Goal: Task Accomplishment & Management: Complete application form

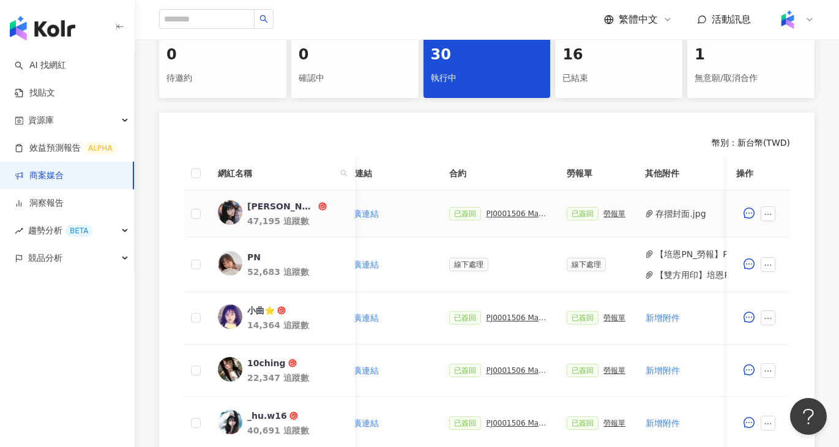
scroll to position [0, 299]
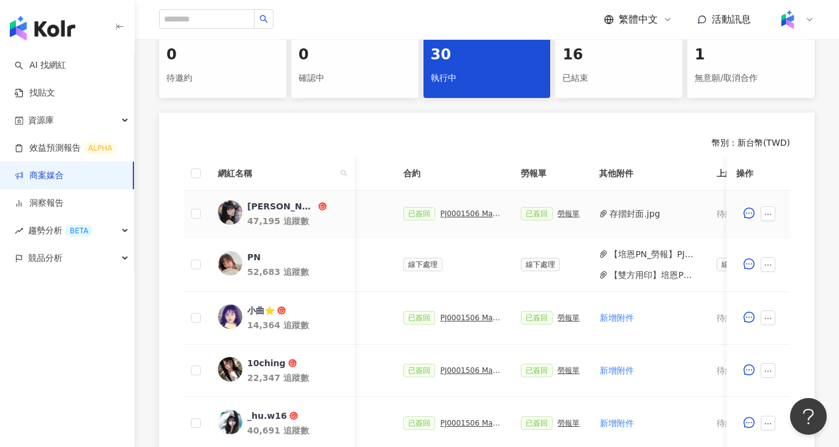
click at [619, 214] on button "存摺封面.jpg" at bounding box center [635, 213] width 50 height 13
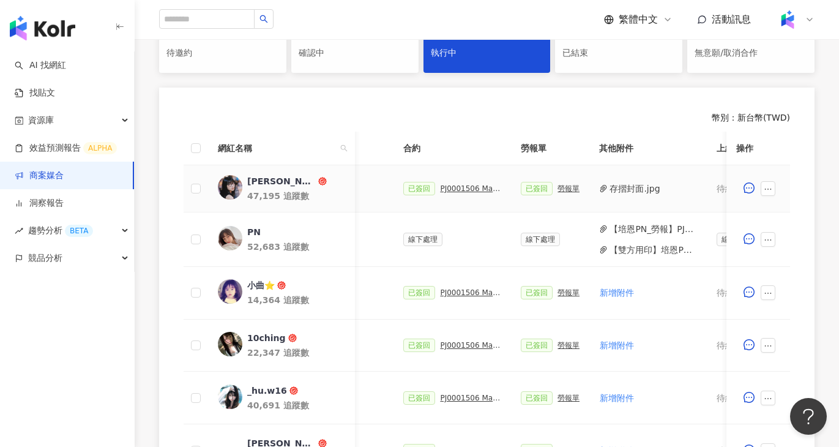
scroll to position [292, 0]
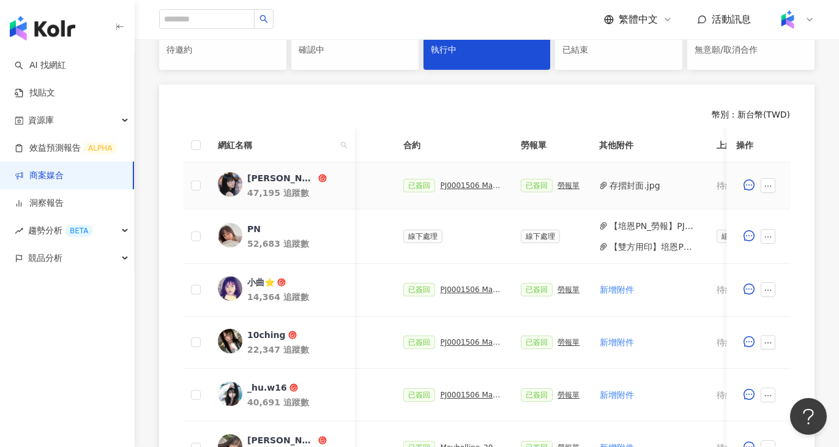
click at [455, 190] on div "已簽回 PJ0001506 Maybelline_202506_超持久水光鎖吻唇釉新色_萊雅合作備忘錄" at bounding box center [452, 185] width 98 height 13
click at [455, 187] on div "PJ0001506 Maybelline_202506_超持久水光鎖吻唇釉新色_萊雅合作備忘錄" at bounding box center [470, 185] width 61 height 9
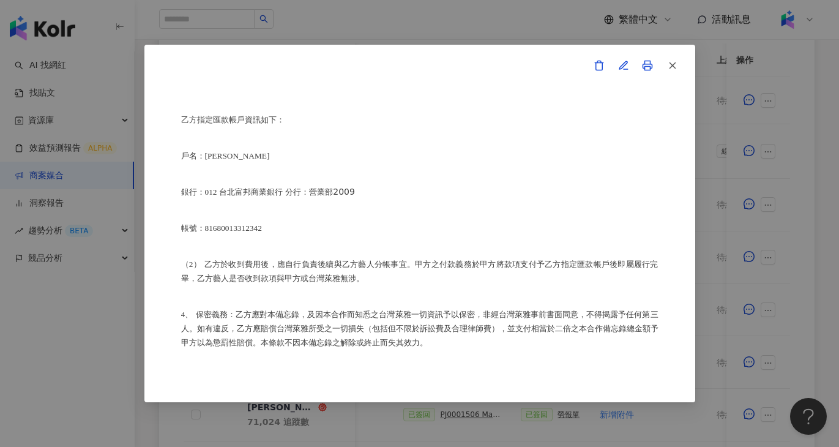
scroll to position [764, 0]
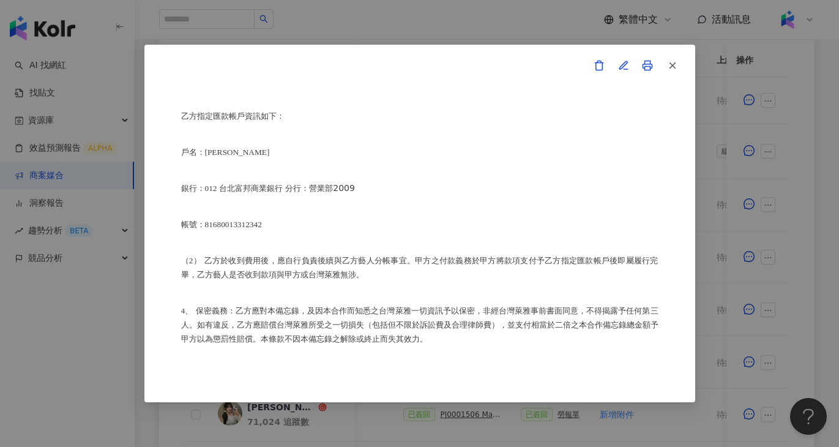
click at [477, 25] on div "合作備忘錄 甲方：愛卡拉互動媒體股份有限公司 乙方：蔡宛蓉 茲因甲方委託乙方蔡宛蓉進行台灣萊雅股份有限公司(以下簡稱台灣萊雅) 旗下品牌 Maybelline…" at bounding box center [419, 223] width 839 height 447
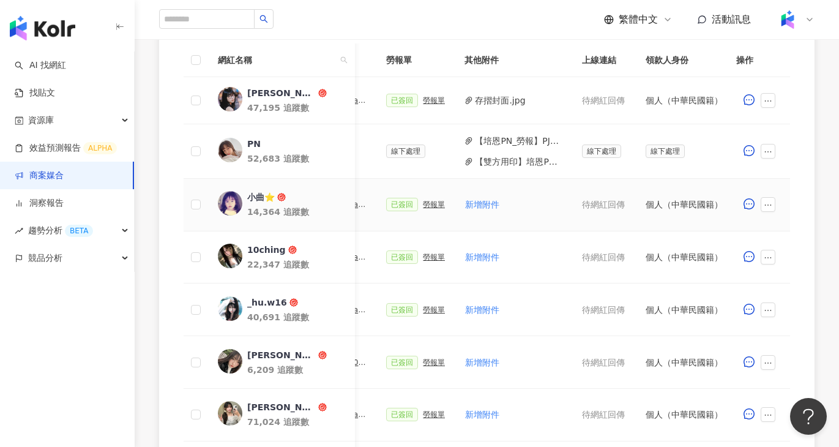
scroll to position [0, 629]
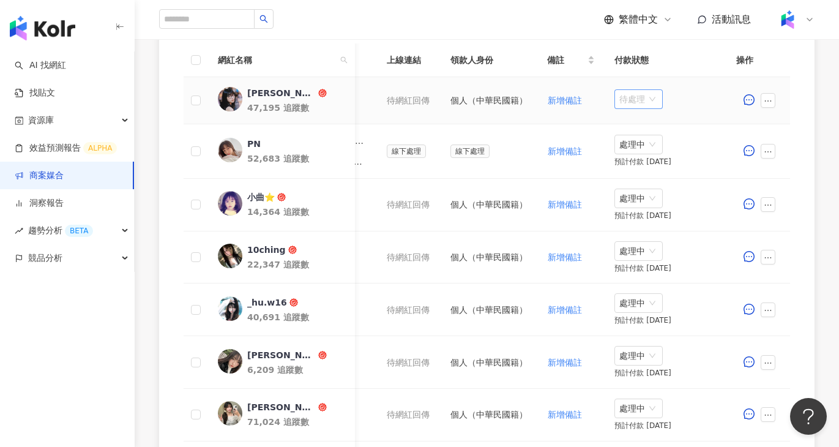
click at [638, 100] on span "待處理" at bounding box center [639, 99] width 39 height 18
click at [652, 141] on div "處理中" at bounding box center [641, 144] width 34 height 13
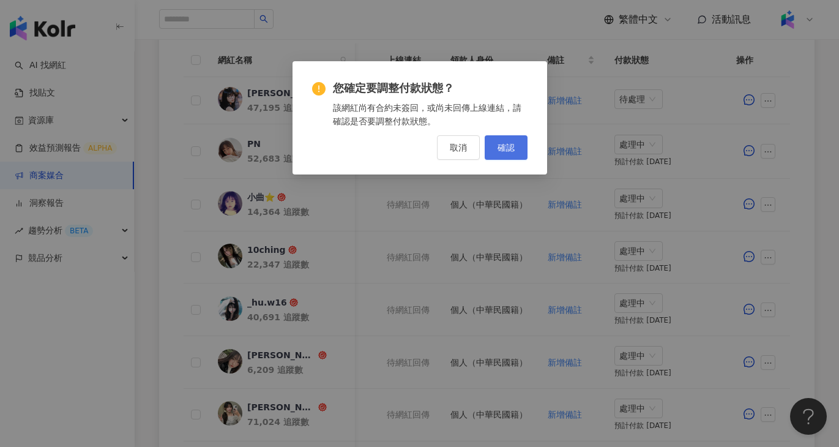
click at [515, 138] on button "確認" at bounding box center [506, 147] width 43 height 24
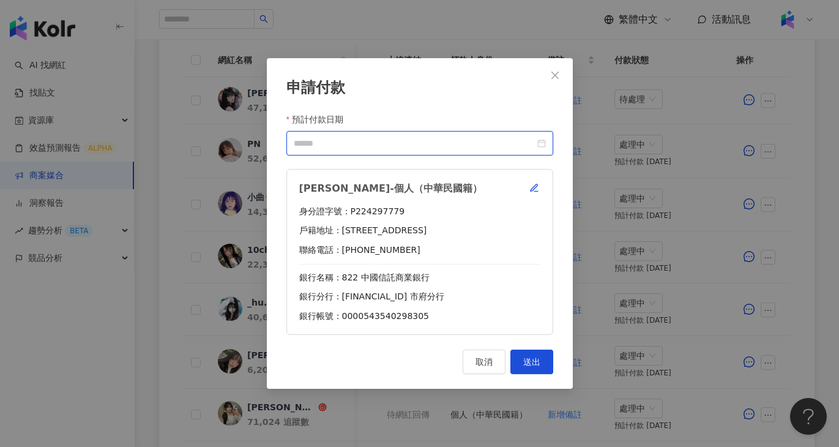
click at [422, 144] on input "預計付款日期" at bounding box center [414, 143] width 241 height 13
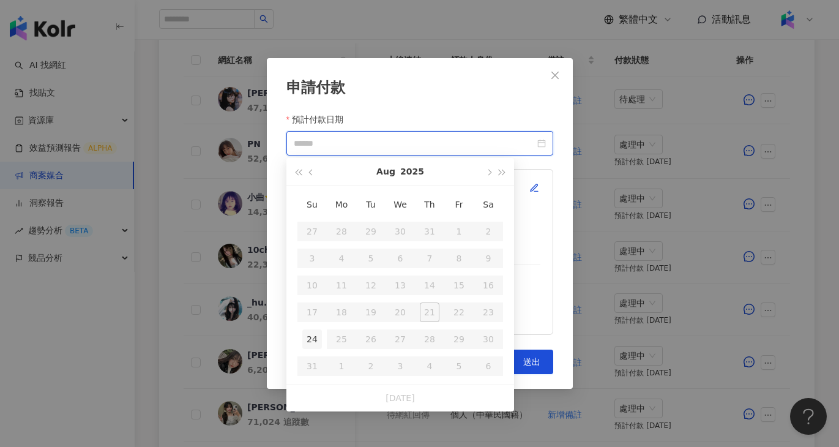
type input "**********"
click at [324, 331] on td "24" at bounding box center [312, 339] width 29 height 27
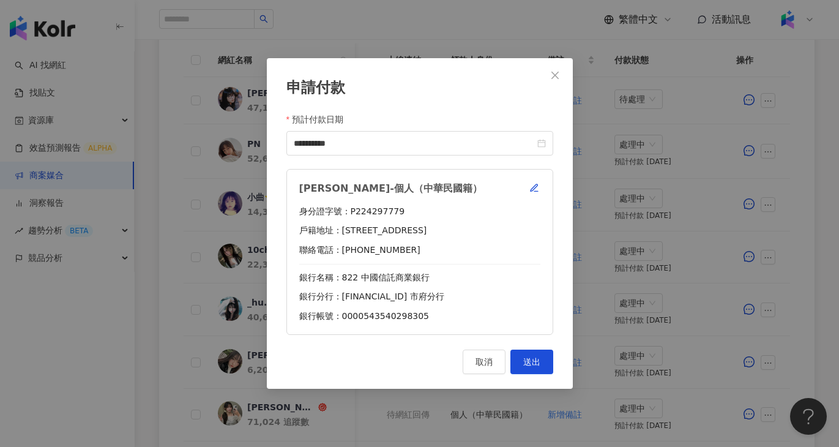
click at [324, 313] on td "24" at bounding box center [312, 302] width 29 height 21
click at [537, 361] on span "送出" at bounding box center [531, 362] width 17 height 10
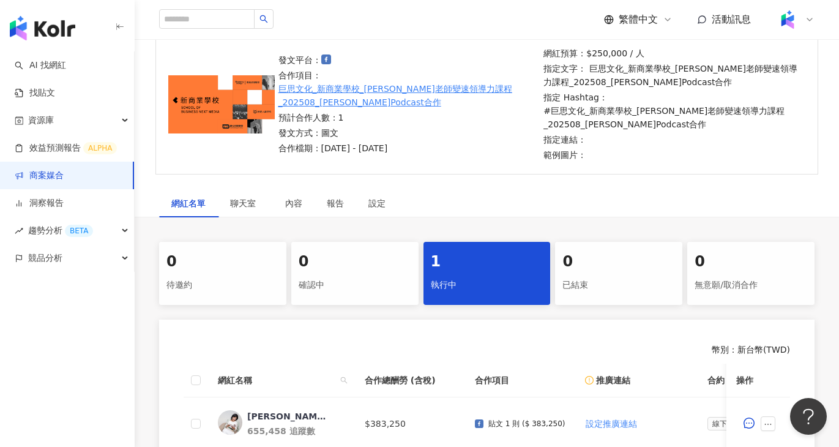
scroll to position [2, 0]
